Goal: Transaction & Acquisition: Purchase product/service

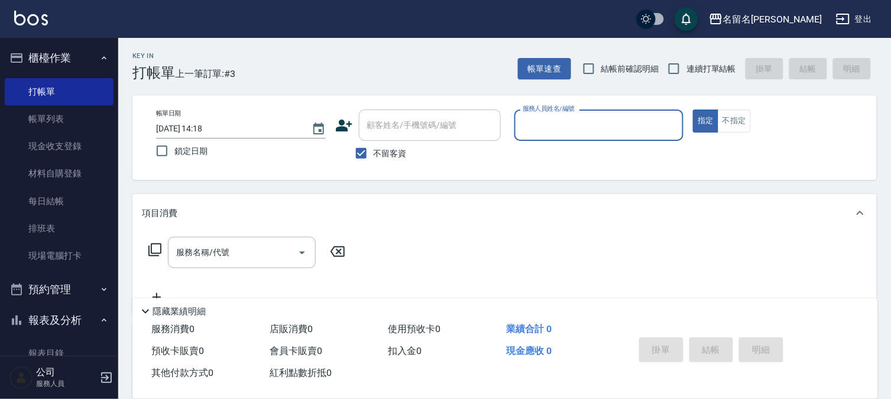
click at [623, 115] on input "服務人員姓名/編號" at bounding box center [599, 125] width 159 height 21
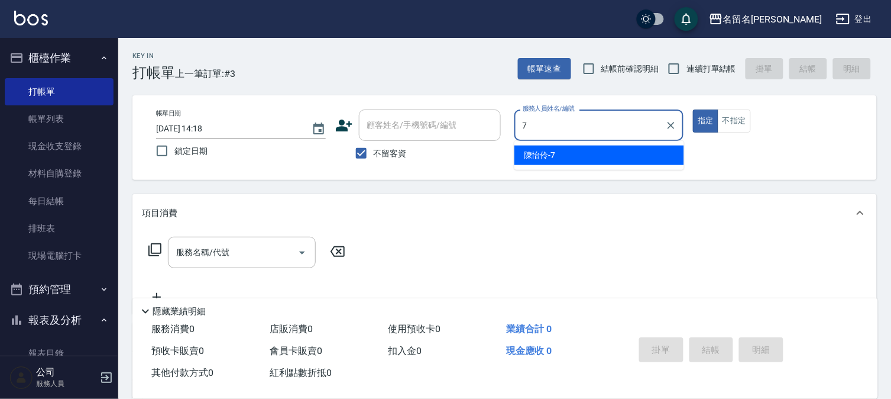
type input "陳怡伶-7"
type button "true"
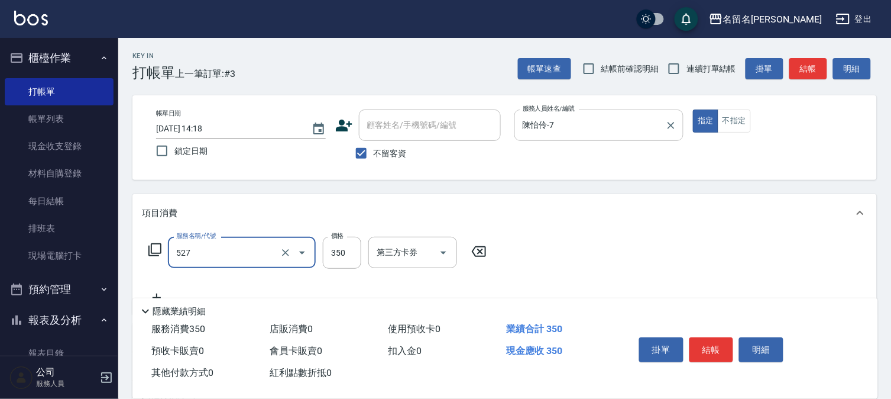
type input "頭皮養護A(527)"
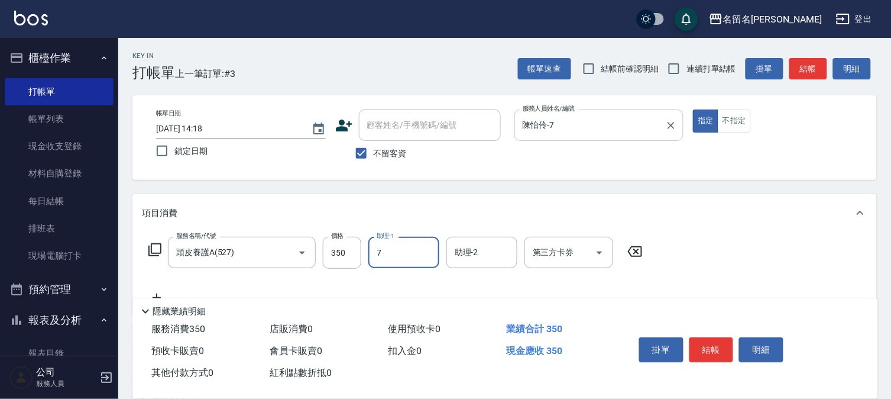
type input "陳怡伶-7"
click at [705, 352] on button "結帳" at bounding box center [712, 349] width 44 height 25
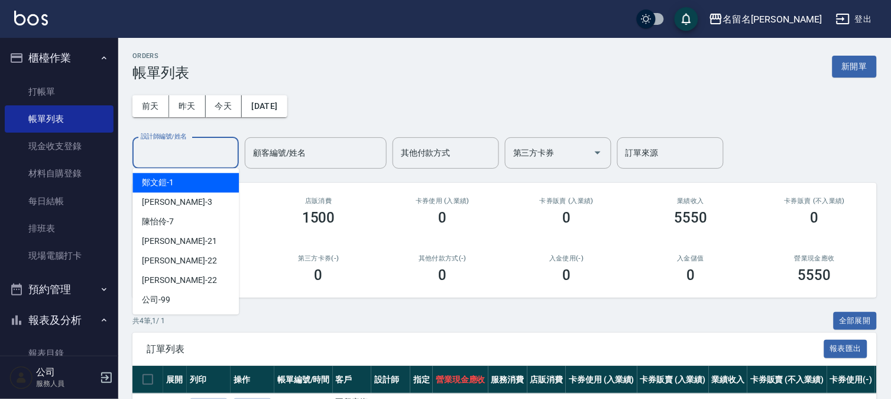
click at [180, 144] on input "設計師編號/姓名" at bounding box center [186, 153] width 96 height 21
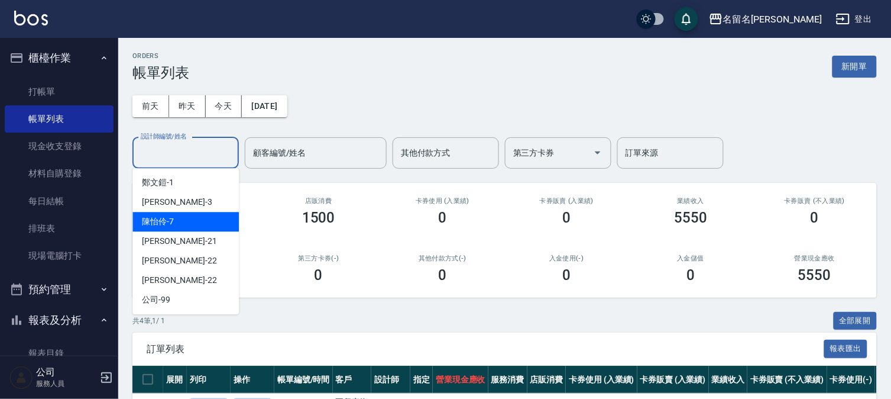
click at [202, 228] on div "[PERSON_NAME]-7" at bounding box center [185, 222] width 106 height 20
type input "陳怡伶-7"
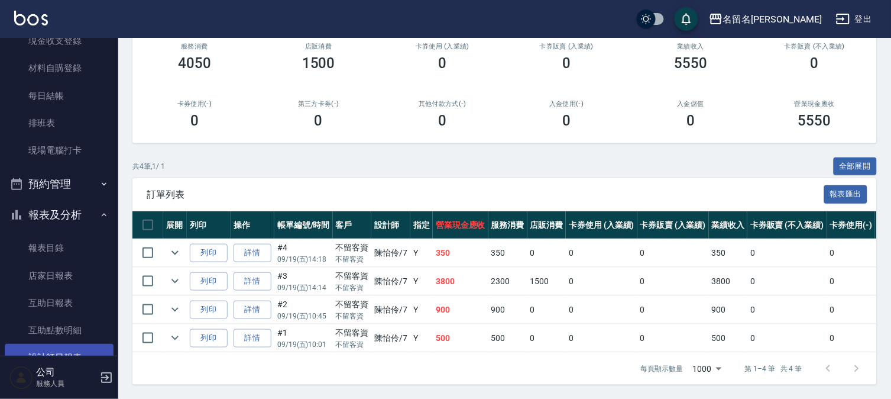
scroll to position [227, 0]
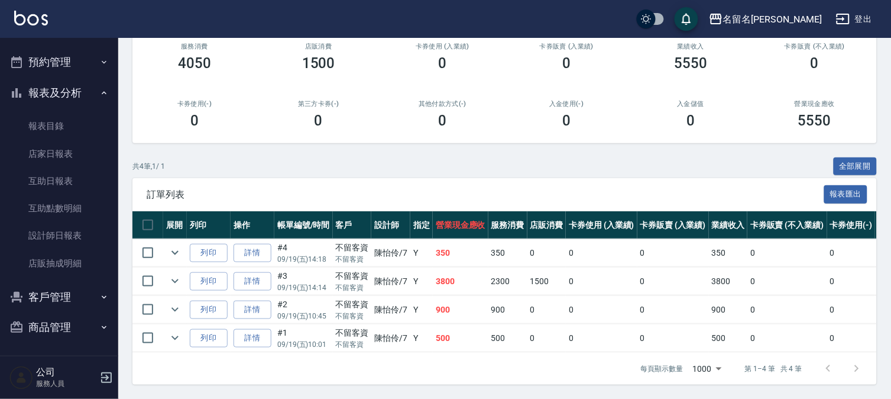
click at [54, 293] on button "客戶管理" at bounding box center [59, 297] width 109 height 31
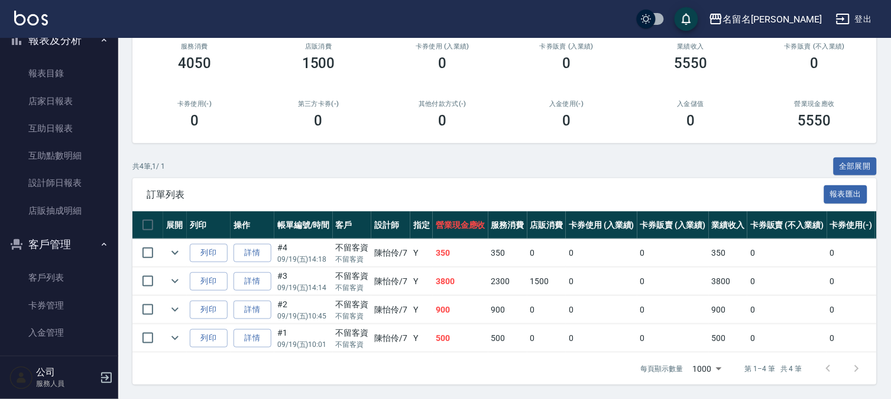
scroll to position [319, 0]
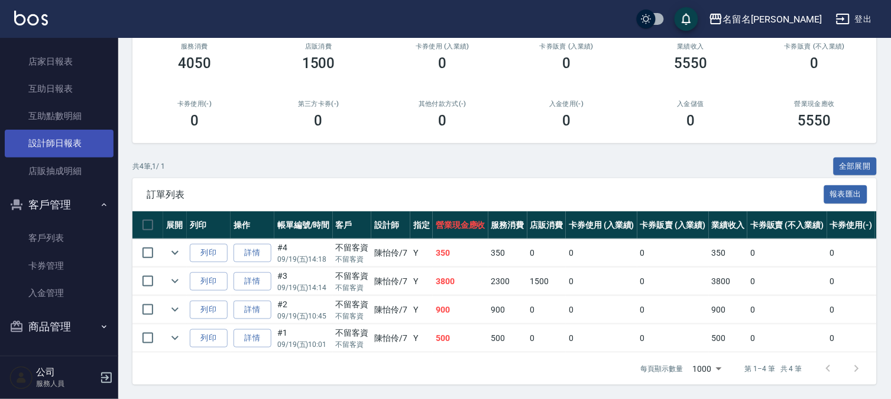
click at [56, 151] on link "設計師日報表" at bounding box center [59, 143] width 109 height 27
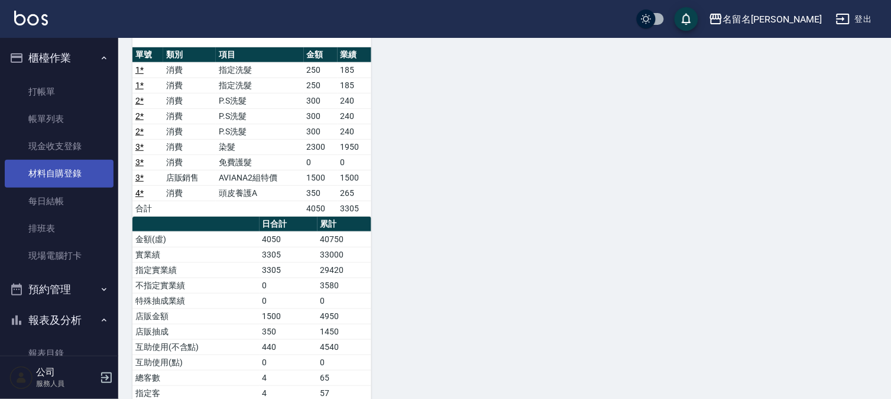
scroll to position [12, 0]
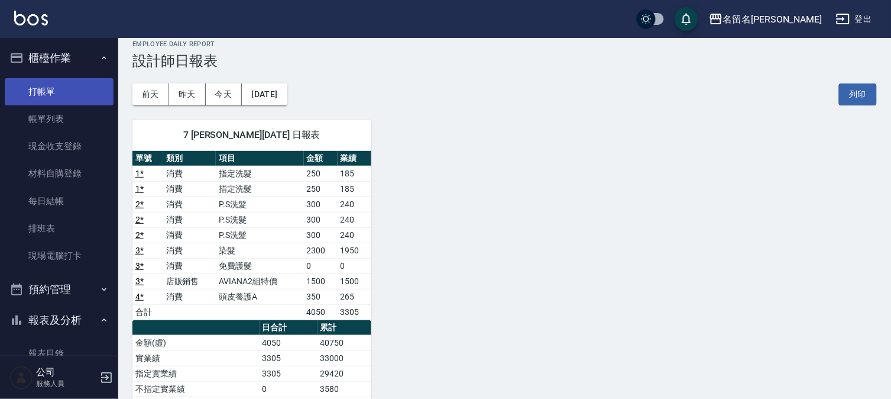
click at [72, 86] on link "打帳單" at bounding box center [59, 91] width 109 height 27
